Goal: Information Seeking & Learning: Learn about a topic

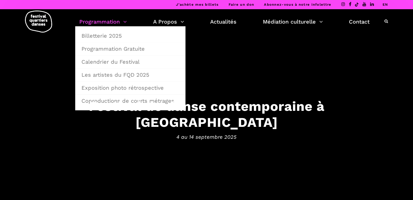
click at [117, 18] on link "Programmation" at bounding box center [102, 21] width 47 height 9
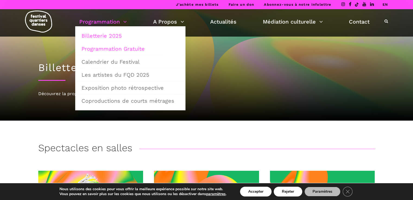
click at [115, 49] on link "Programmation Gratuite" at bounding box center [130, 49] width 104 height 12
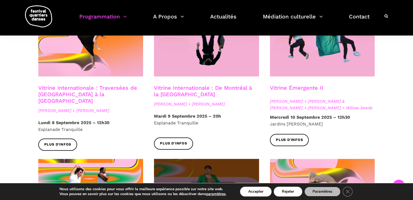
scroll to position [483, 0]
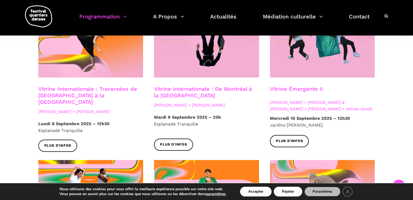
click at [294, 86] on link "Vitrine Émergente II" at bounding box center [296, 89] width 53 height 7
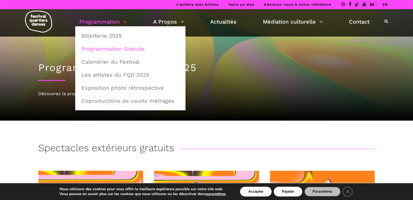
click at [116, 23] on link "Programmation" at bounding box center [102, 21] width 47 height 9
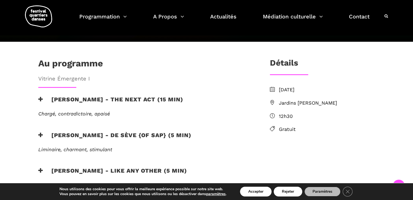
scroll to position [155, 0]
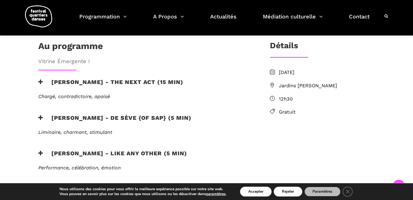
click at [125, 79] on h3 "Jake poloz - the next act (15 min)" at bounding box center [110, 86] width 145 height 14
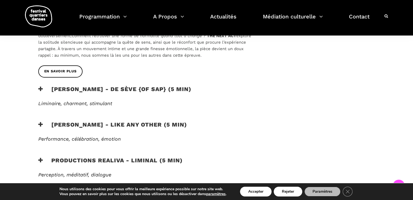
scroll to position [275, 0]
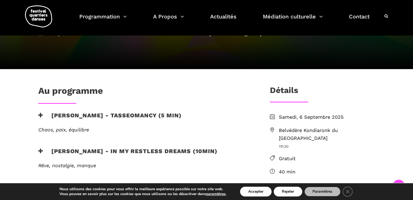
scroll to position [77, 0]
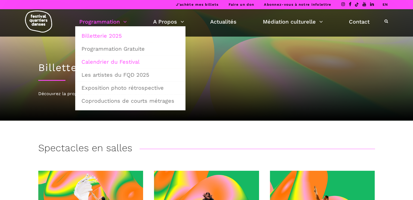
click at [107, 58] on link "Calendrier du Festival" at bounding box center [130, 62] width 104 height 12
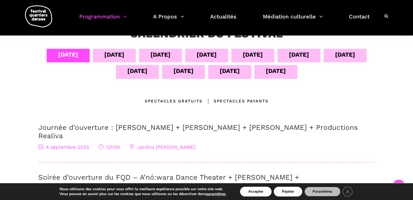
scroll to position [110, 0]
click at [104, 58] on div "[DATE]" at bounding box center [114, 54] width 20 height 9
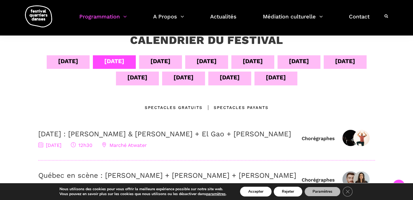
scroll to position [92, 0]
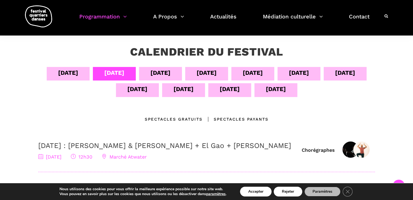
click at [173, 70] on div "[DATE]" at bounding box center [160, 74] width 43 height 14
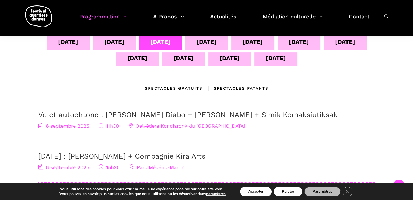
scroll to position [118, 0]
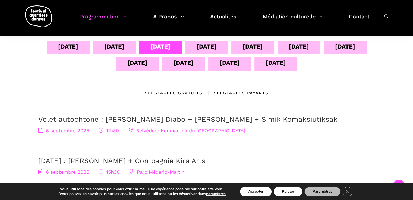
click at [209, 50] on div "07 sept" at bounding box center [206, 46] width 20 height 9
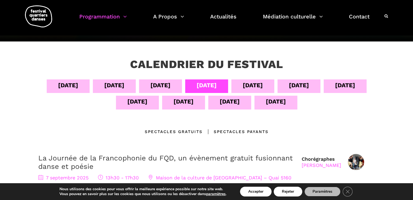
scroll to position [78, 0]
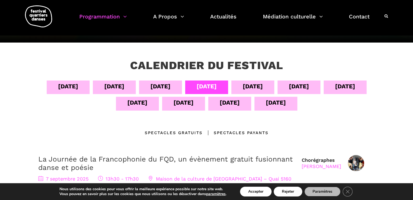
click at [244, 86] on div "08 sept" at bounding box center [253, 86] width 20 height 9
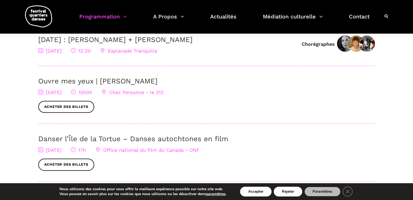
scroll to position [28, 0]
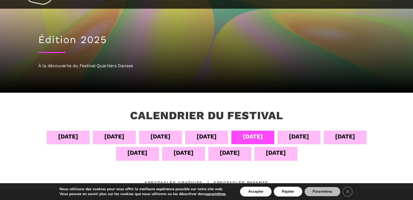
click at [302, 139] on div "09 sept" at bounding box center [299, 136] width 20 height 9
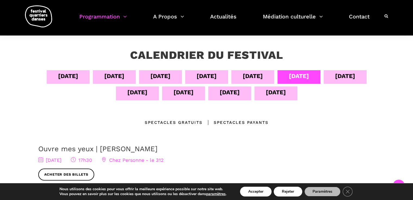
scroll to position [88, 0]
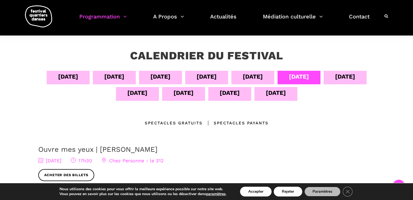
click at [345, 78] on div "10 sept" at bounding box center [345, 76] width 20 height 9
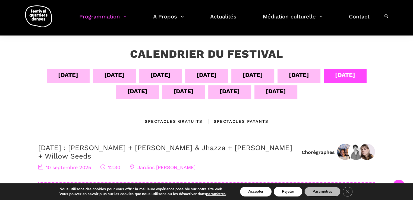
scroll to position [84, 0]
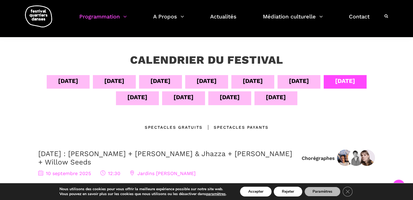
click at [140, 97] on div "11 sept" at bounding box center [137, 97] width 20 height 9
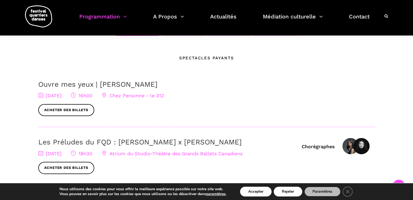
scroll to position [137, 0]
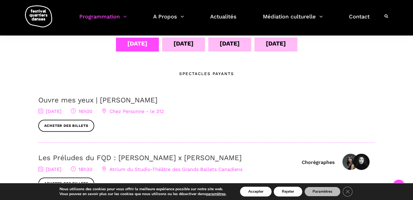
click at [176, 52] on div "04 sept 05 sept 06 sept 07 sept 08 sept 09 sept 10 sept 11 sept 12 sept 13 sept…" at bounding box center [206, 37] width 337 height 33
click at [184, 41] on div "12 sept" at bounding box center [183, 43] width 20 height 9
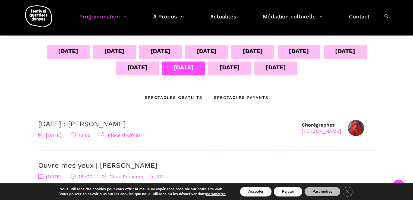
scroll to position [113, 0]
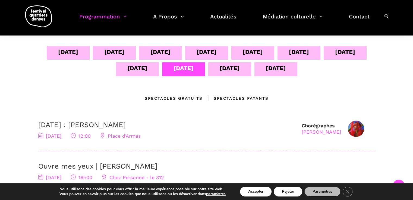
click at [245, 65] on div "13 sept" at bounding box center [229, 69] width 43 height 14
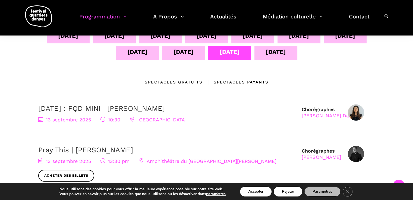
scroll to position [124, 0]
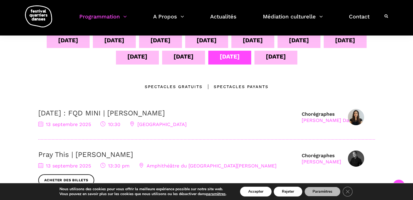
click at [262, 54] on div "14 sept" at bounding box center [275, 58] width 43 height 14
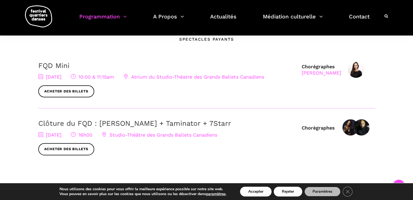
scroll to position [185, 0]
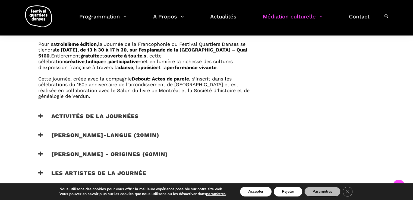
scroll to position [333, 0]
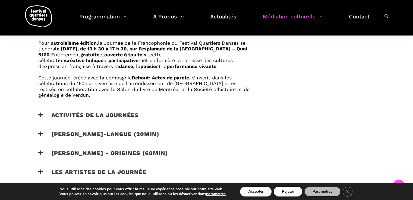
click at [119, 113] on h3 "Activités de la journées" at bounding box center [88, 119] width 100 height 14
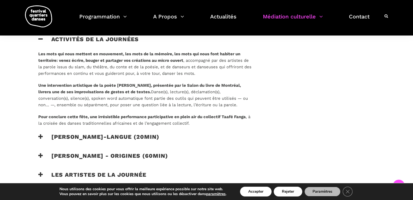
scroll to position [419, 0]
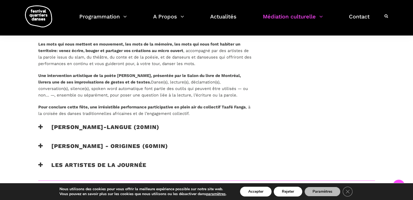
click at [143, 126] on h3 "Catherine Lalonde - Vire-langue (20min)" at bounding box center [98, 131] width 121 height 14
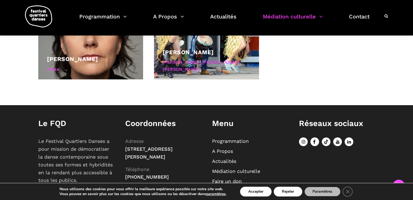
scroll to position [724, 0]
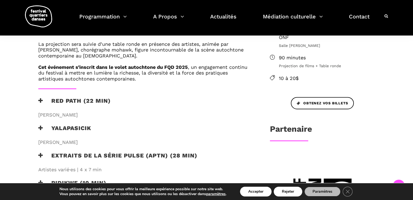
scroll to position [203, 0]
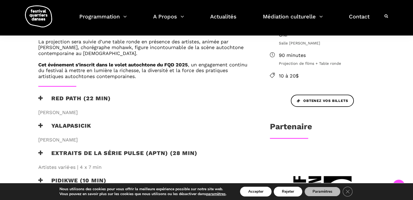
click at [87, 95] on h3 "RED PATH (22 min)" at bounding box center [74, 102] width 72 height 14
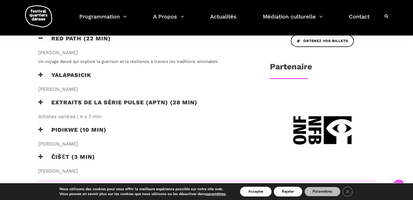
scroll to position [274, 0]
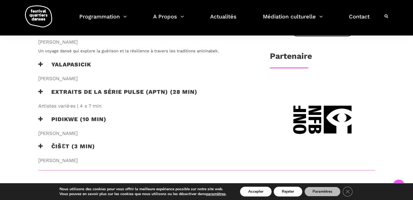
click at [81, 70] on h3 "Yalapasicik" at bounding box center [64, 68] width 53 height 14
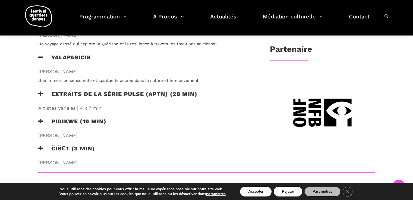
scroll to position [285, 0]
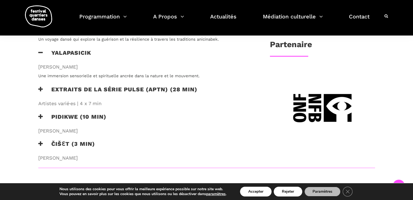
click at [125, 90] on h3 "Extraits de la série PULSE (APTN) (28 min)" at bounding box center [117, 93] width 159 height 14
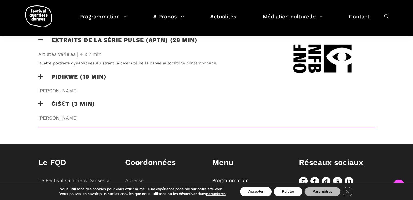
scroll to position [335, 0]
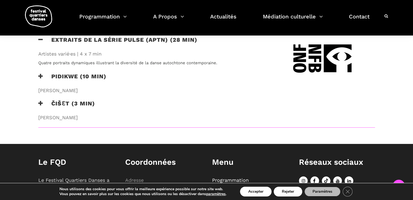
click at [99, 76] on h3 "Pidikwe (10 min)" at bounding box center [72, 80] width 68 height 14
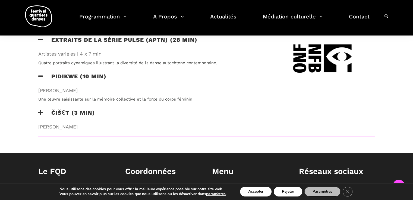
click at [100, 113] on div "ČIŠƐT (3 min)" at bounding box center [145, 116] width 214 height 14
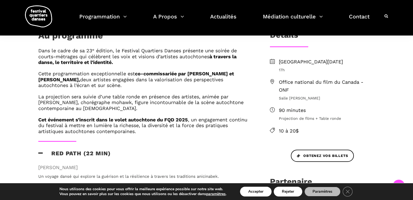
scroll to position [152, 0]
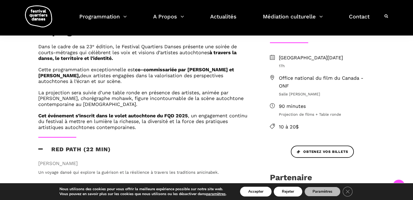
click at [261, 121] on div "Au programme Dans le cadre de sa 23ᵉ édition, le Festival Quartiers Danses prés…" at bounding box center [148, 177] width 231 height 303
click at [319, 147] on link "Obtenez vos billets" at bounding box center [322, 152] width 63 height 12
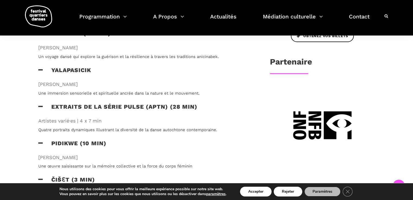
scroll to position [267, 0]
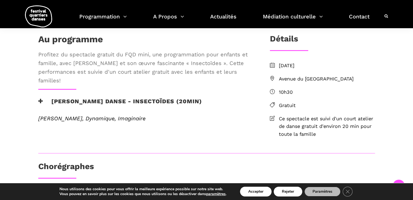
scroll to position [127, 0]
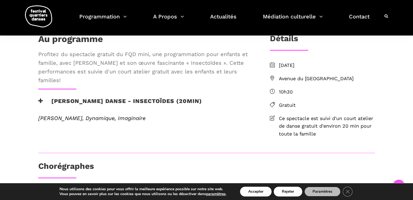
click at [105, 111] on h3 "[PERSON_NAME] Danse - Insectoïdes (20min)" at bounding box center [120, 105] width 164 height 14
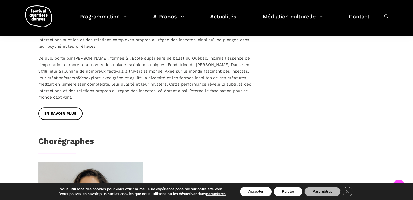
scroll to position [228, 0]
